Goal: Information Seeking & Learning: Understand process/instructions

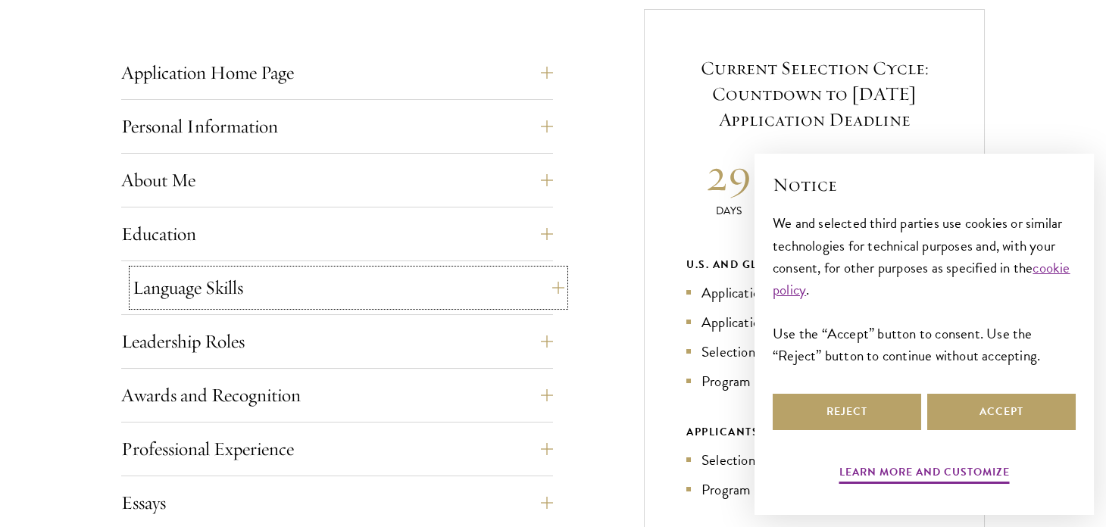
click at [216, 289] on button "Language Skills" at bounding box center [349, 288] width 432 height 36
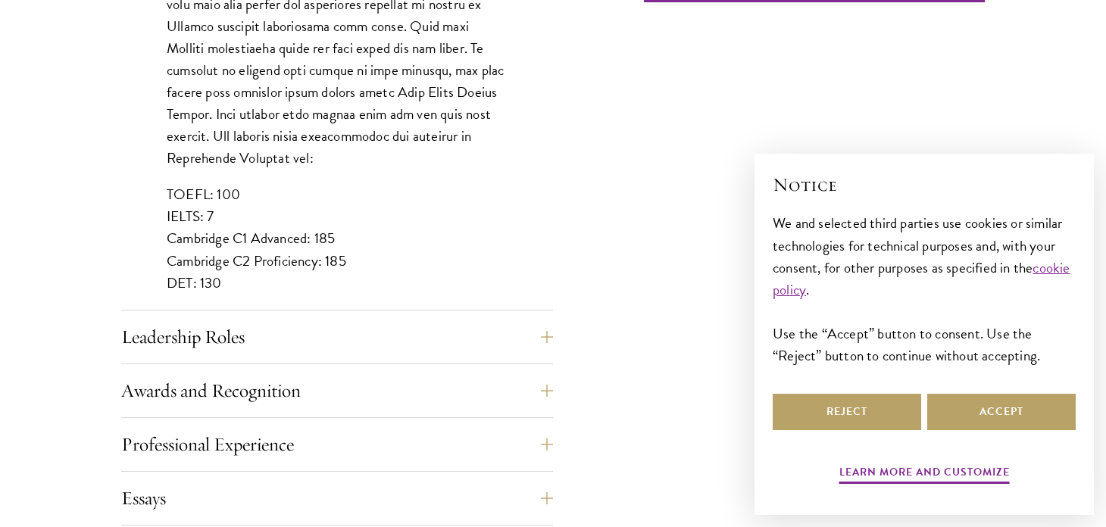
scroll to position [1361, 0]
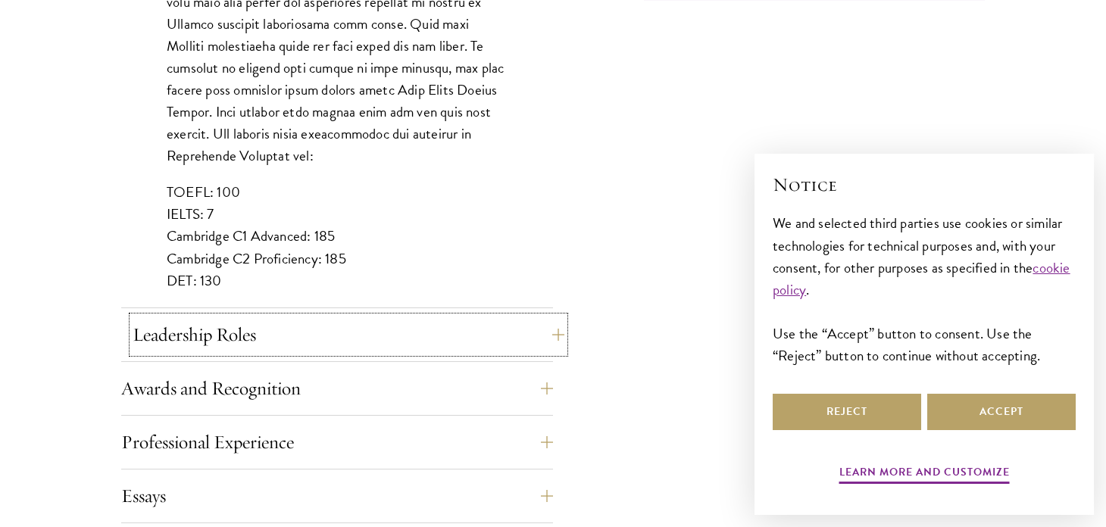
click at [233, 328] on button "Leadership Roles" at bounding box center [349, 335] width 432 height 36
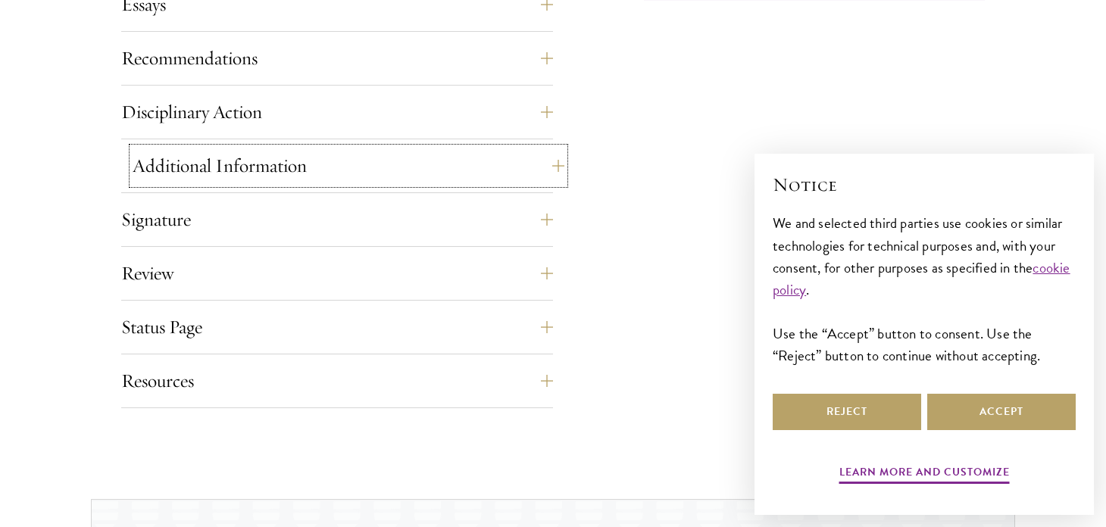
click at [271, 152] on button "Additional Information" at bounding box center [349, 166] width 432 height 36
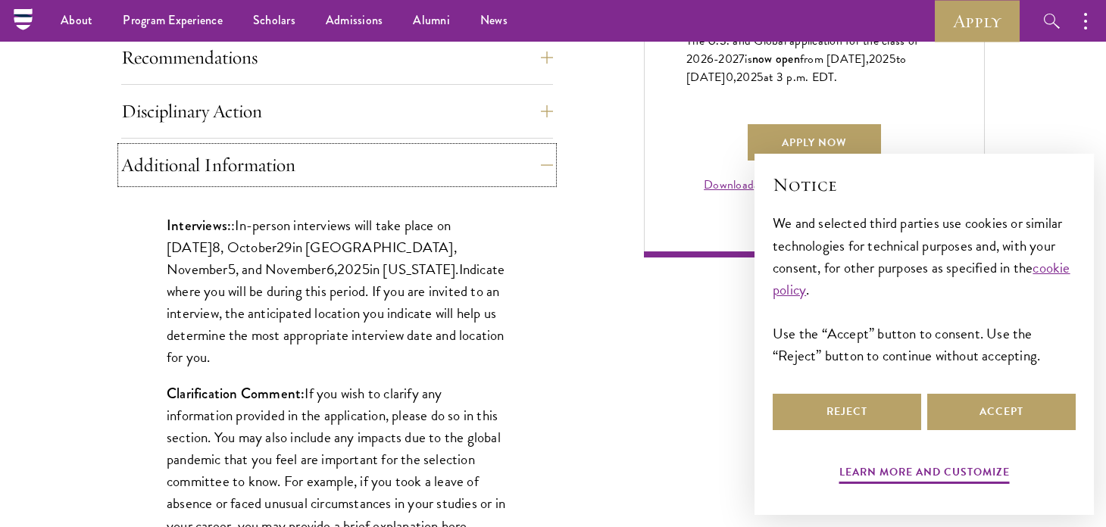
scroll to position [1103, 0]
click at [278, 167] on button "Additional Information" at bounding box center [349, 166] width 432 height 36
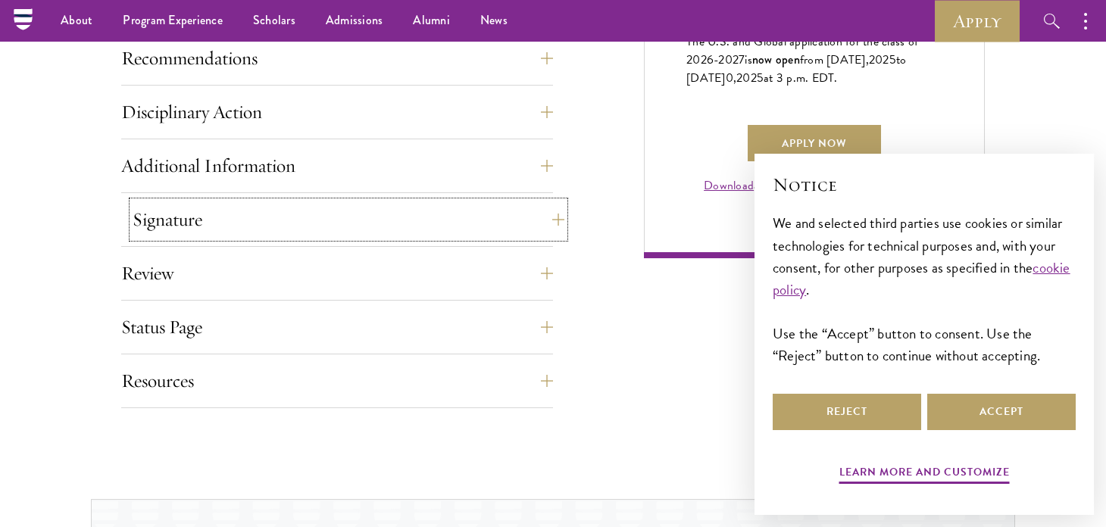
click at [266, 211] on button "Signature" at bounding box center [349, 220] width 432 height 36
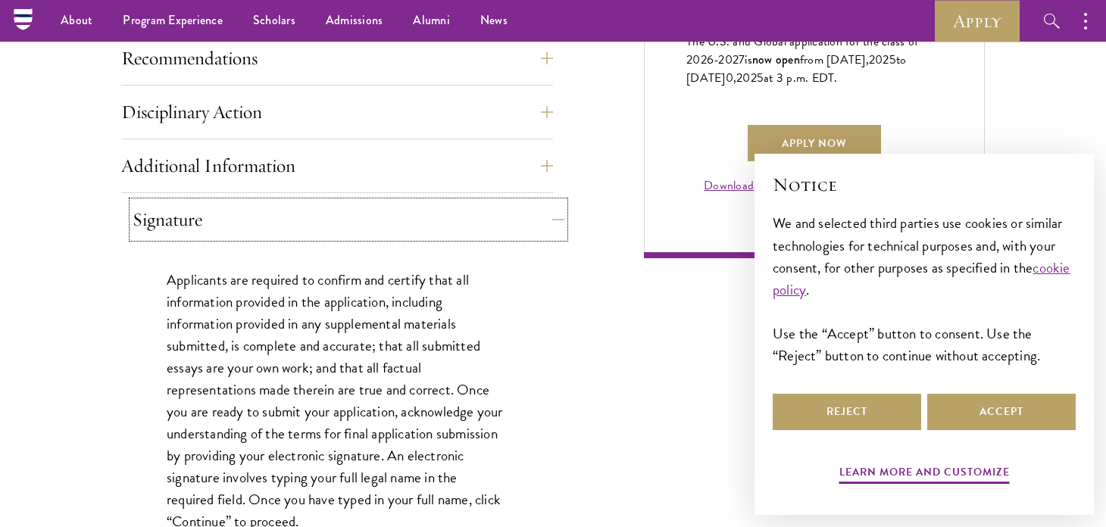
click at [266, 211] on button "Signature" at bounding box center [349, 220] width 432 height 36
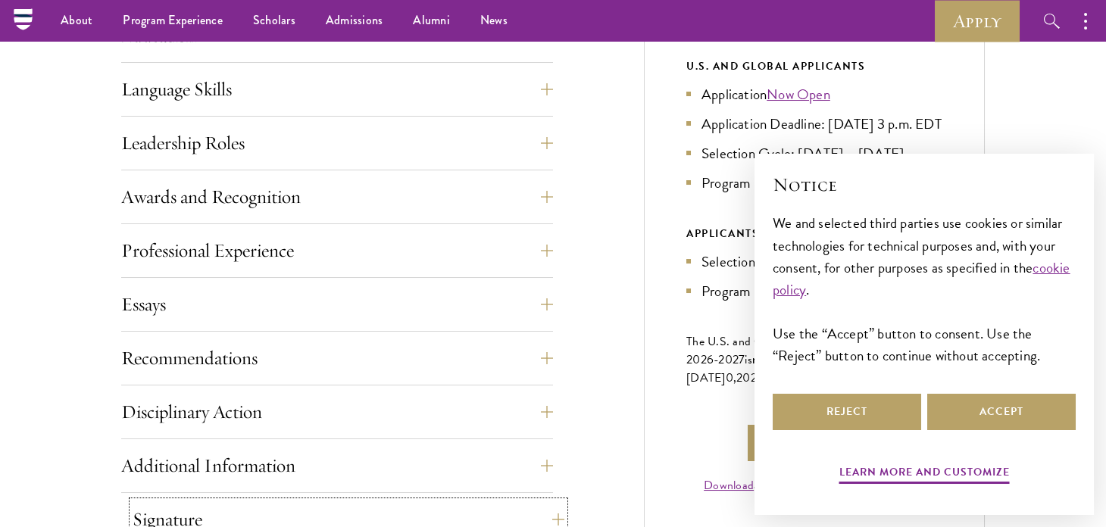
scroll to position [800, 0]
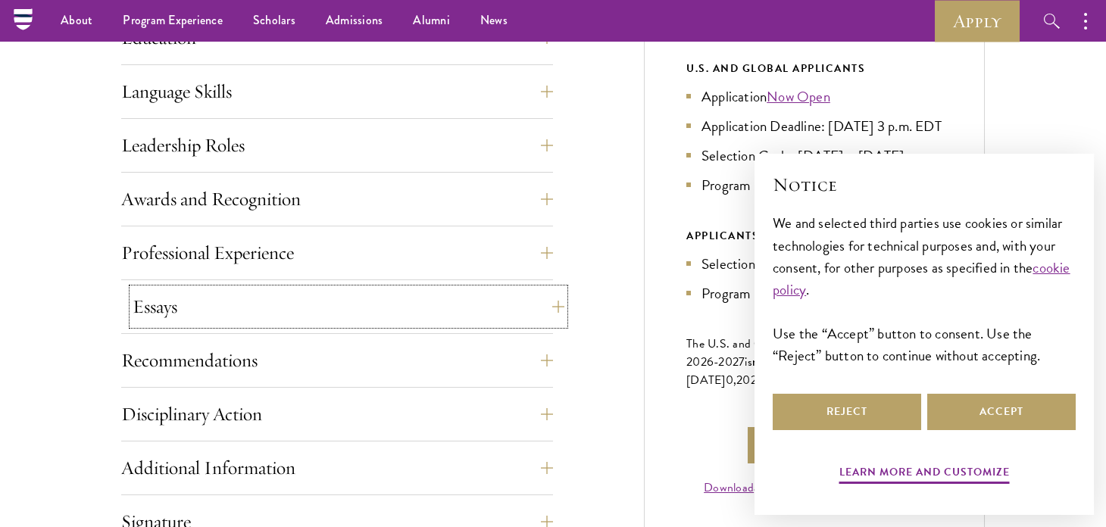
click at [246, 304] on button "Essays" at bounding box center [349, 307] width 432 height 36
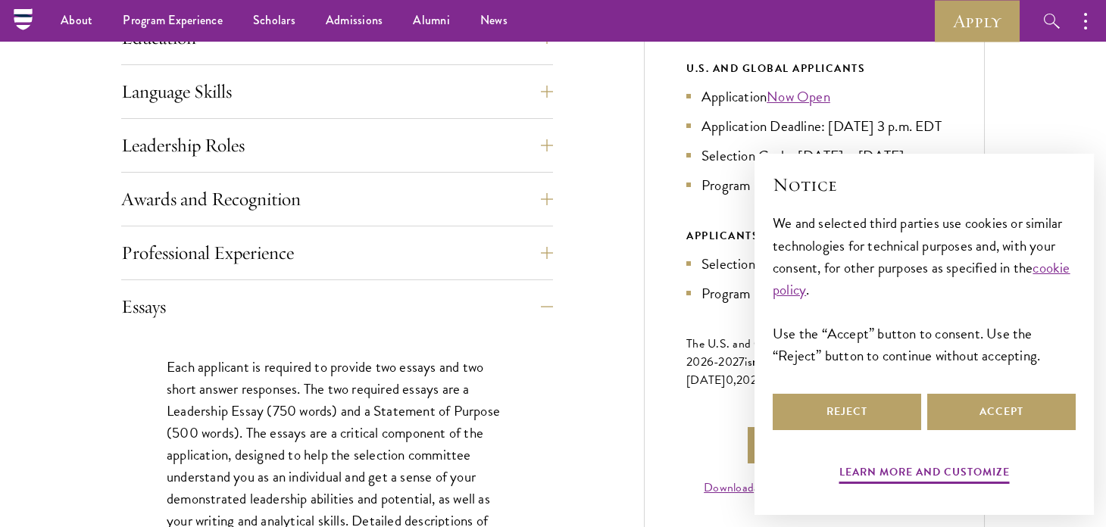
click at [311, 392] on p "Each applicant is required to provide two essays and two short answer responses…" at bounding box center [337, 532] width 341 height 352
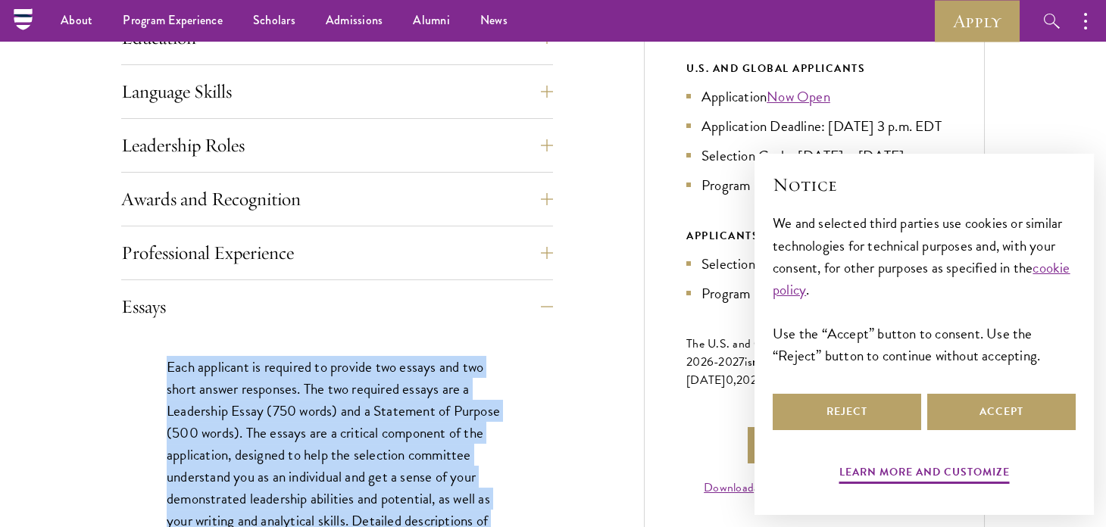
click at [311, 392] on p "Each applicant is required to provide two essays and two short answer responses…" at bounding box center [337, 532] width 341 height 352
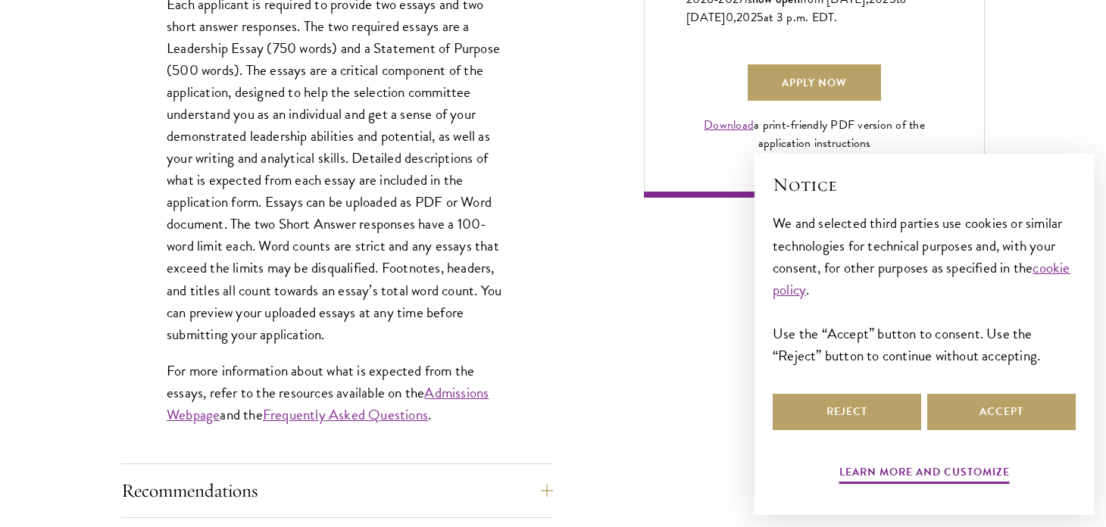
scroll to position [1193, 0]
